Goal: Task Accomplishment & Management: Complete application form

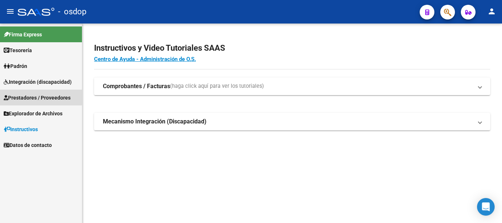
click at [33, 96] on span "Prestadores / Proveedores" at bounding box center [37, 98] width 67 height 8
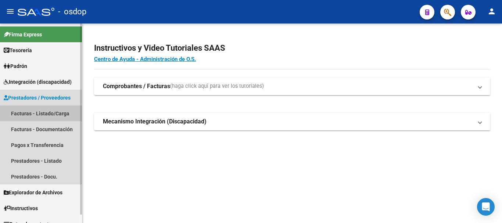
click at [35, 112] on link "Facturas - Listado/Carga" at bounding box center [41, 113] width 82 height 16
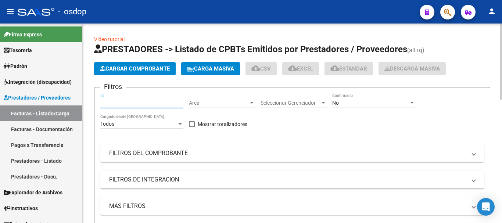
click at [128, 105] on input "Id" at bounding box center [141, 103] width 83 height 6
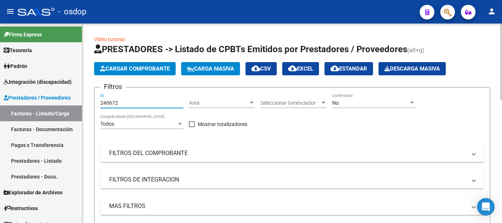
scroll to position [110, 0]
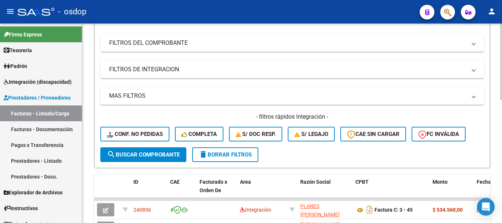
click at [144, 154] on span "search Buscar Comprobante" at bounding box center [143, 154] width 73 height 7
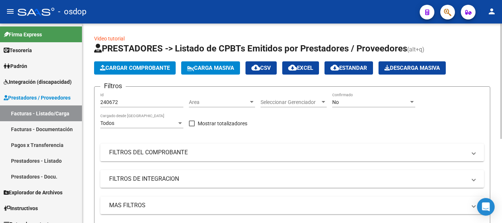
scroll to position [0, 0]
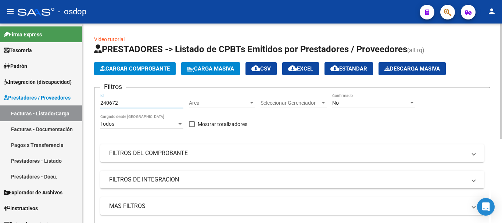
click at [124, 102] on input "240672" at bounding box center [141, 103] width 83 height 6
type input "2"
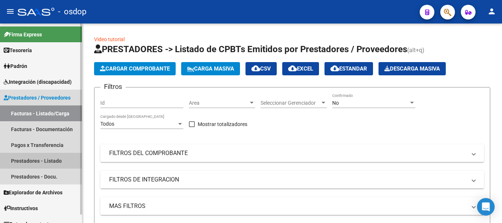
click at [33, 162] on link "Prestadores - Listado" at bounding box center [41, 161] width 82 height 16
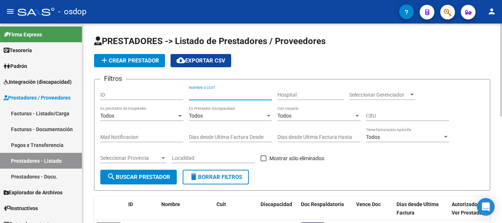
click at [212, 94] on input "Nombre o CUIT" at bounding box center [230, 95] width 83 height 6
type input "23337917534"
click at [149, 179] on span "search Buscar Prestador" at bounding box center [138, 177] width 63 height 7
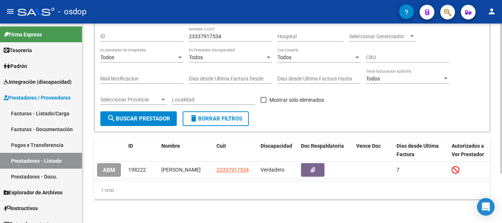
scroll to position [66, 0]
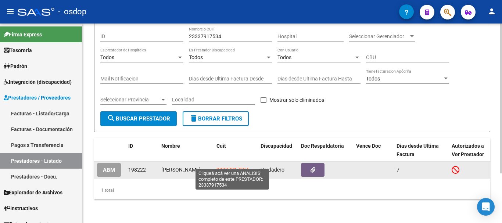
click at [224, 167] on span "23337917534" at bounding box center [232, 170] width 32 height 6
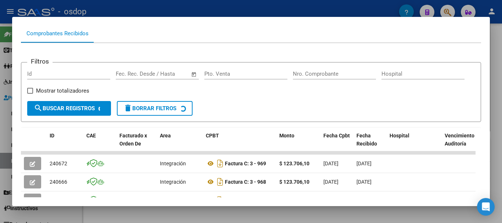
scroll to position [110, 0]
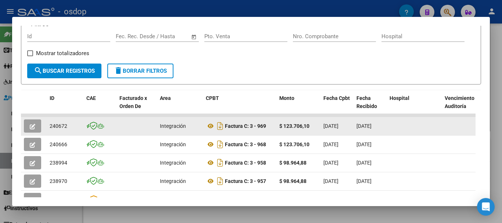
click at [36, 130] on button "button" at bounding box center [32, 125] width 17 height 13
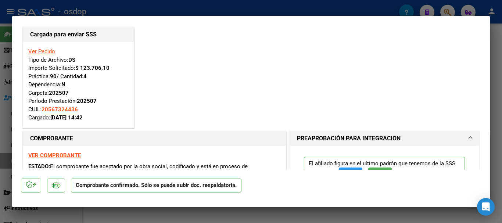
scroll to position [0, 0]
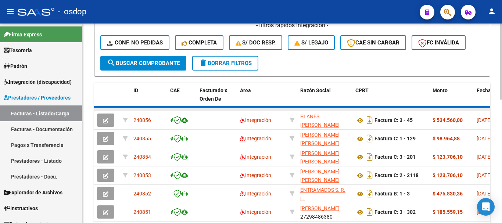
scroll to position [220, 0]
